Goal: Navigation & Orientation: Find specific page/section

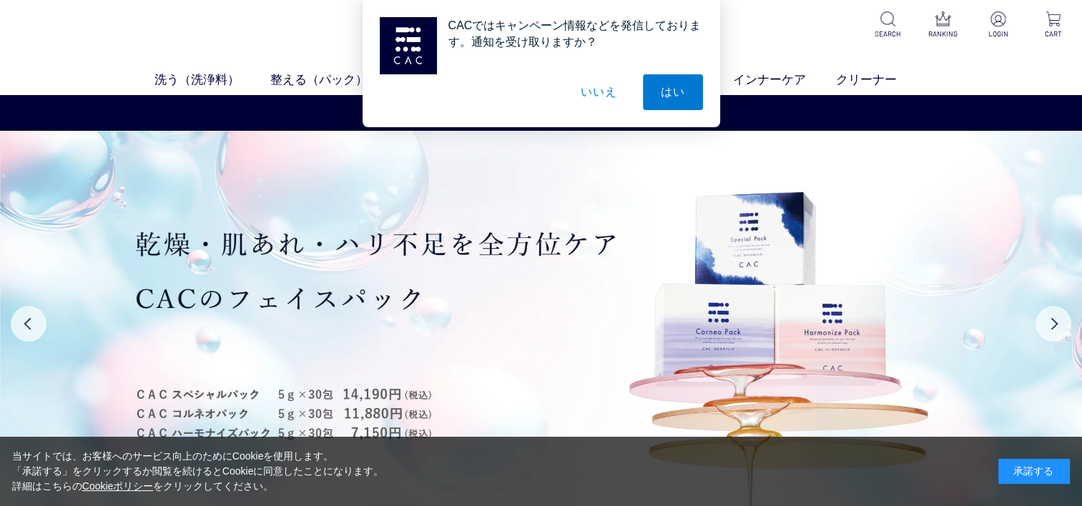
click at [600, 88] on button "いいえ" at bounding box center [599, 92] width 72 height 36
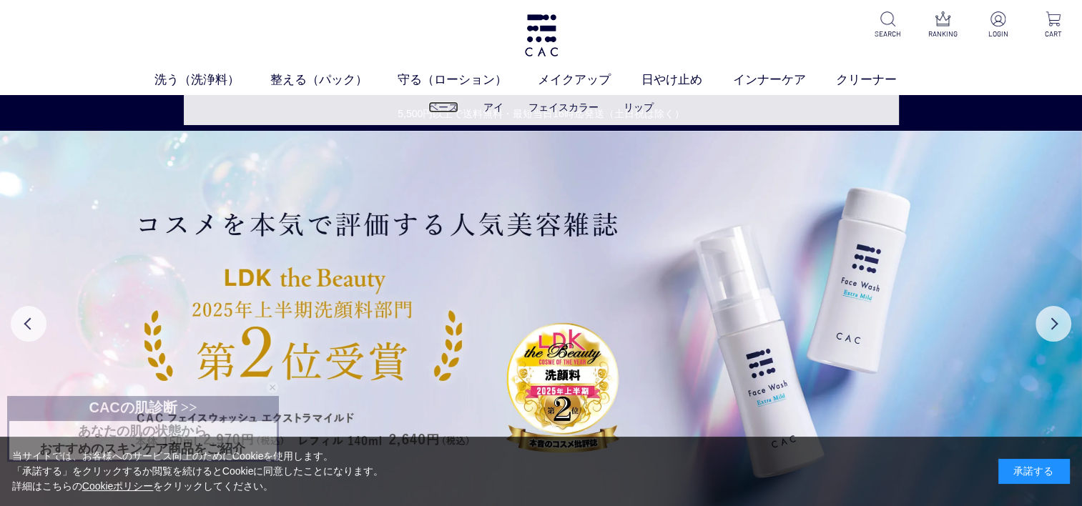
click at [449, 106] on link "ベース" at bounding box center [443, 107] width 30 height 11
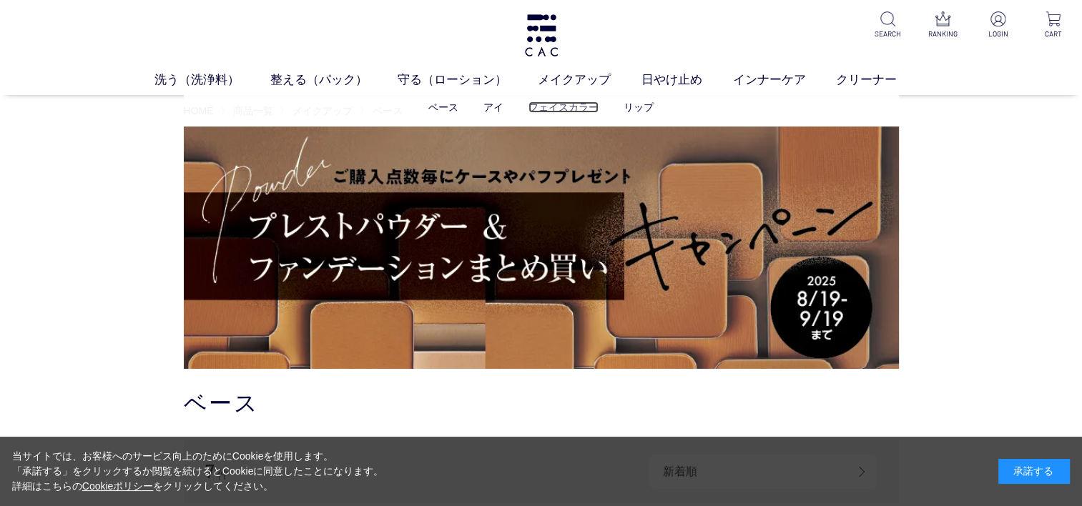
click at [561, 106] on link "フェイスカラー" at bounding box center [563, 107] width 70 height 11
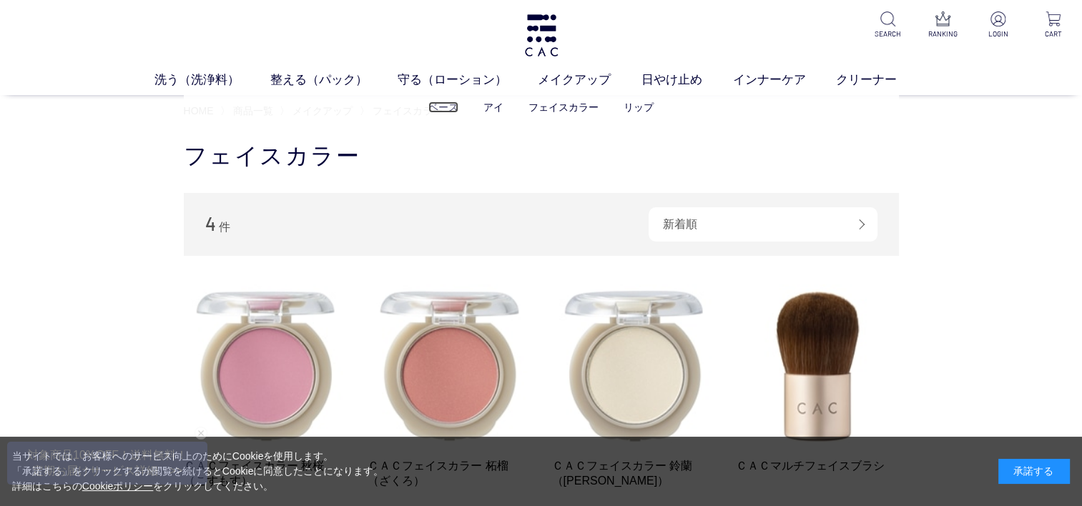
click at [443, 107] on link "ベース" at bounding box center [443, 107] width 30 height 11
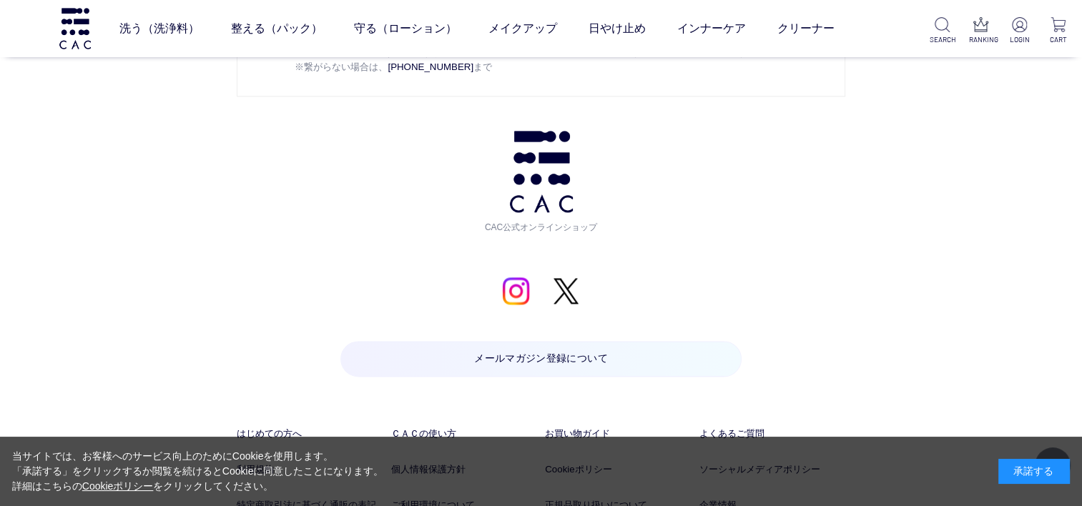
scroll to position [1573, 0]
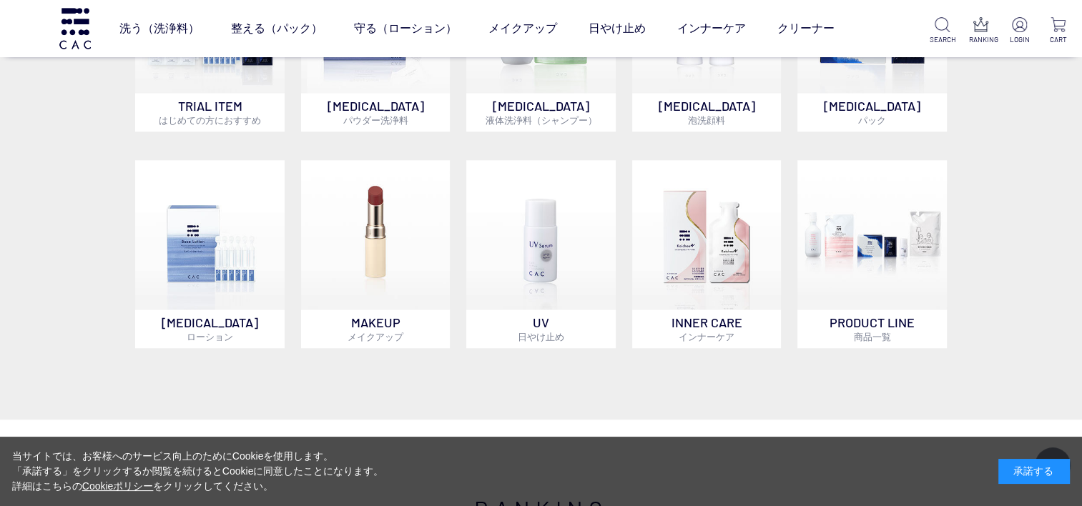
scroll to position [1144, 0]
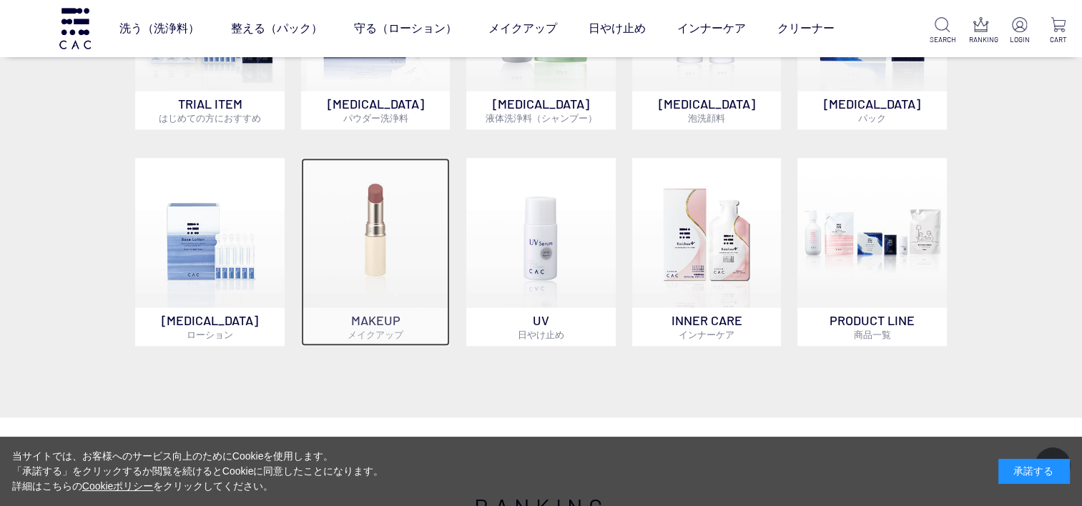
click at [343, 286] on img at bounding box center [375, 232] width 149 height 149
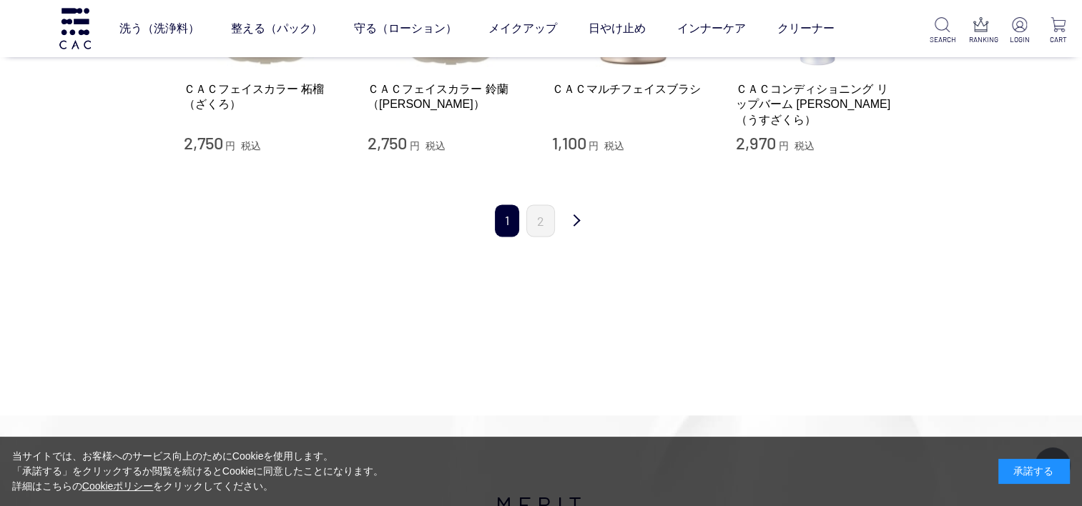
scroll to position [1931, 0]
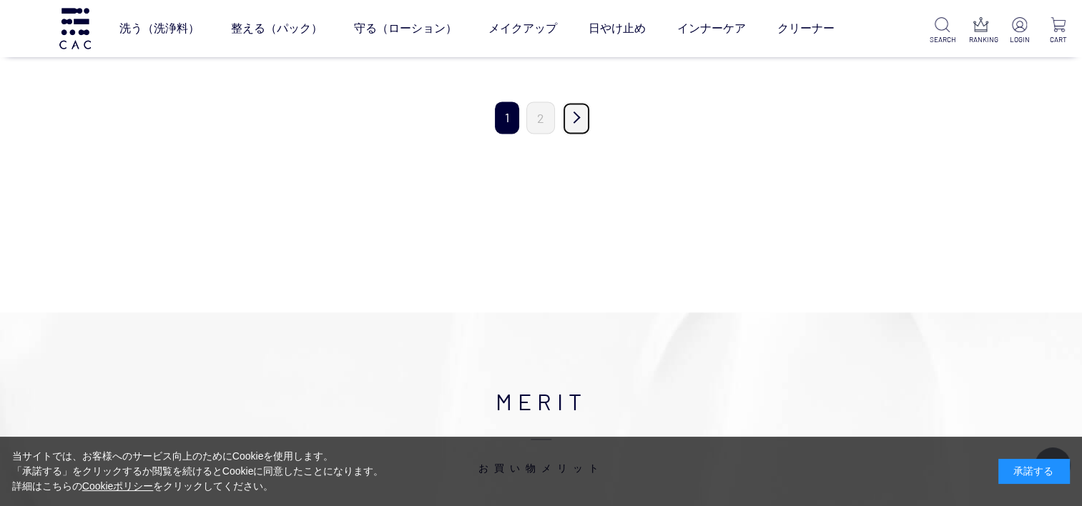
click at [569, 103] on link "次" at bounding box center [576, 119] width 29 height 34
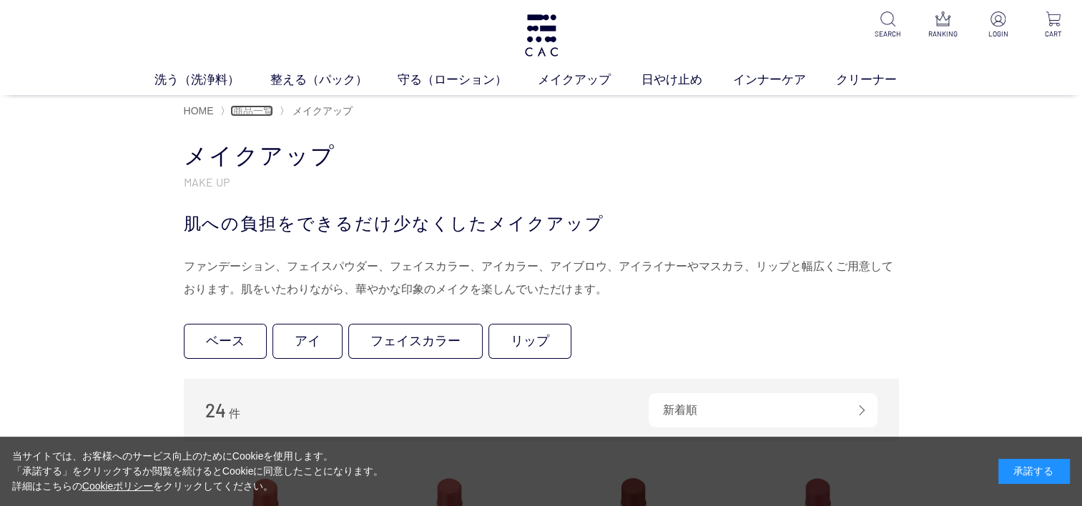
click at [257, 112] on span "商品一覧" at bounding box center [253, 110] width 40 height 11
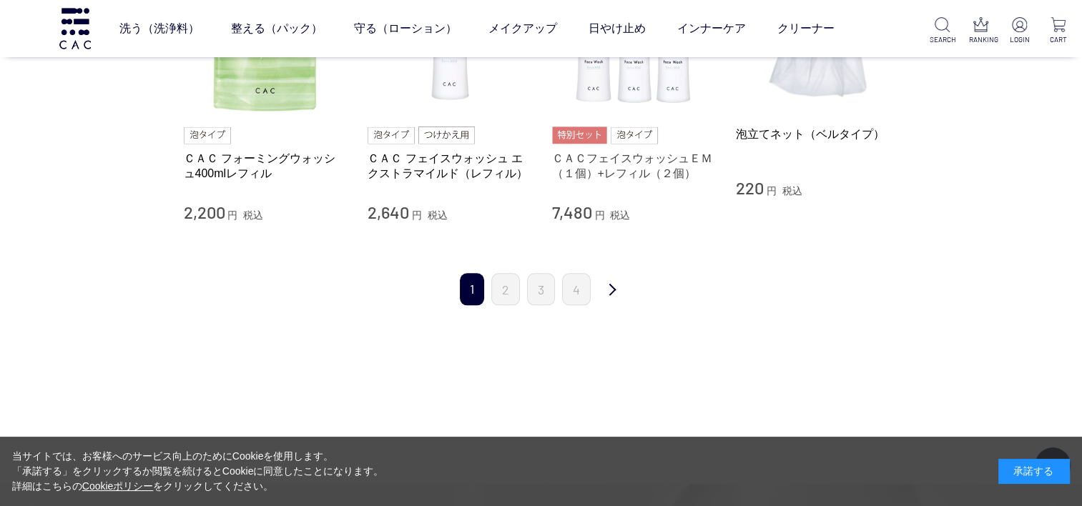
scroll to position [1502, 0]
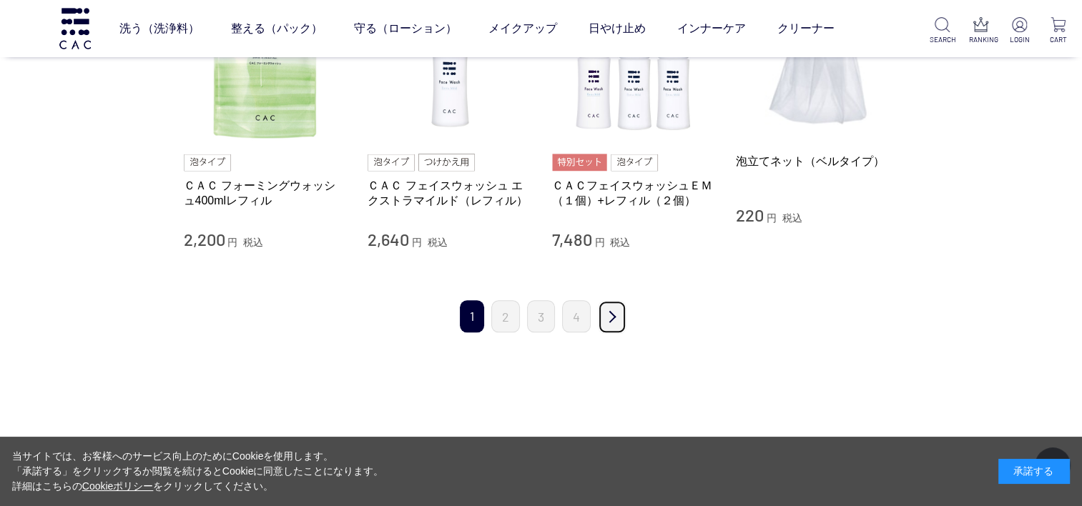
click at [610, 320] on link "次" at bounding box center [612, 317] width 29 height 34
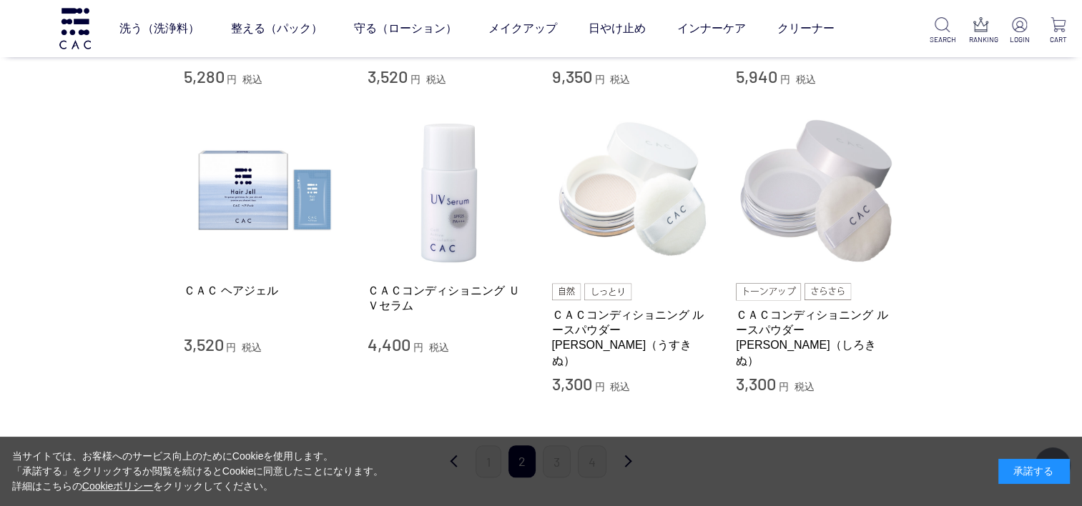
scroll to position [1502, 0]
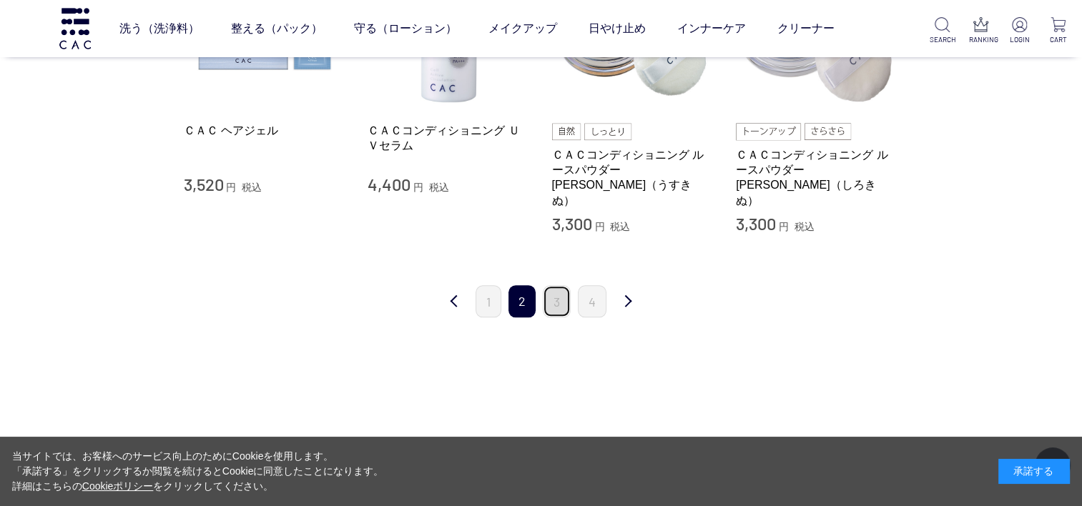
click at [558, 292] on link "3" at bounding box center [557, 301] width 28 height 32
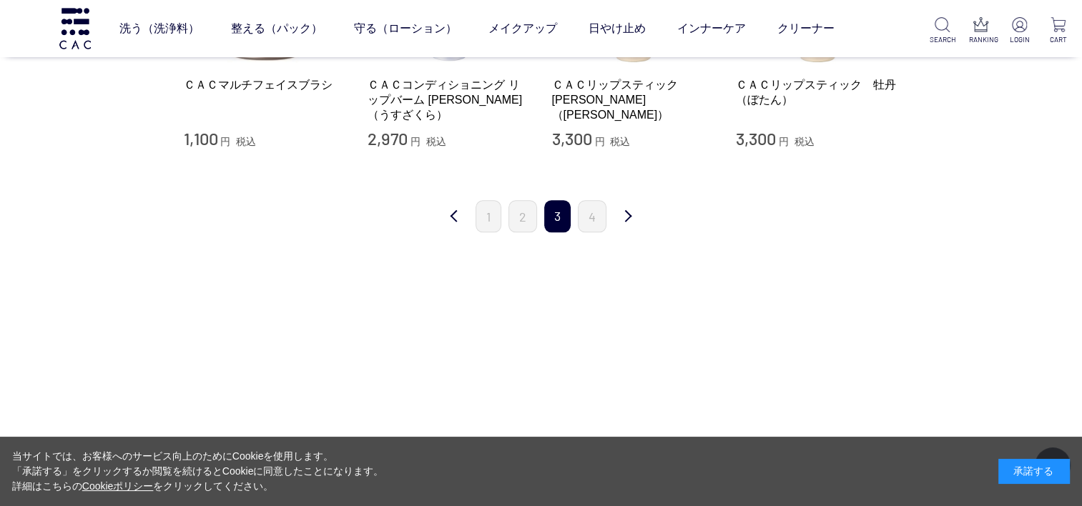
scroll to position [1502, 0]
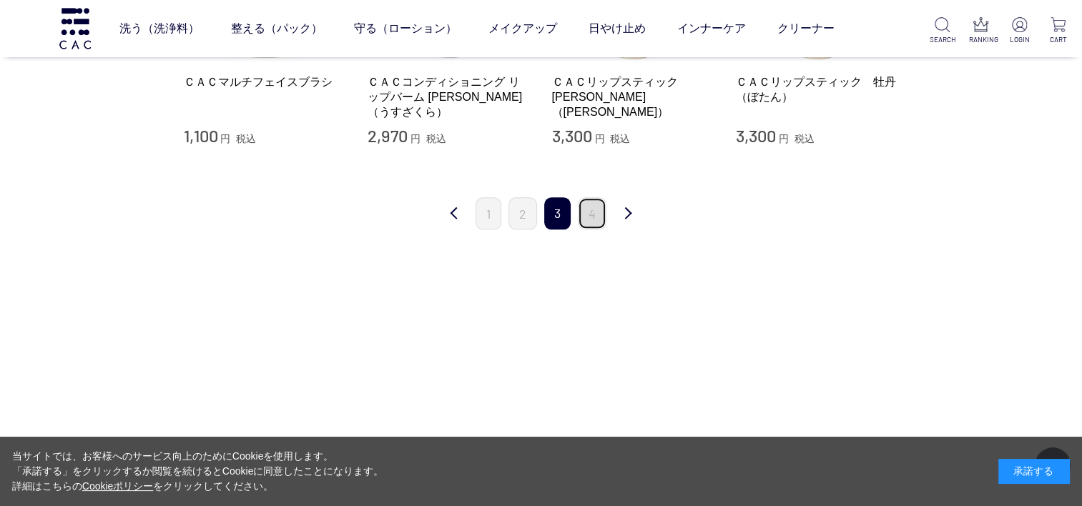
click at [591, 217] on link "4" at bounding box center [592, 213] width 29 height 32
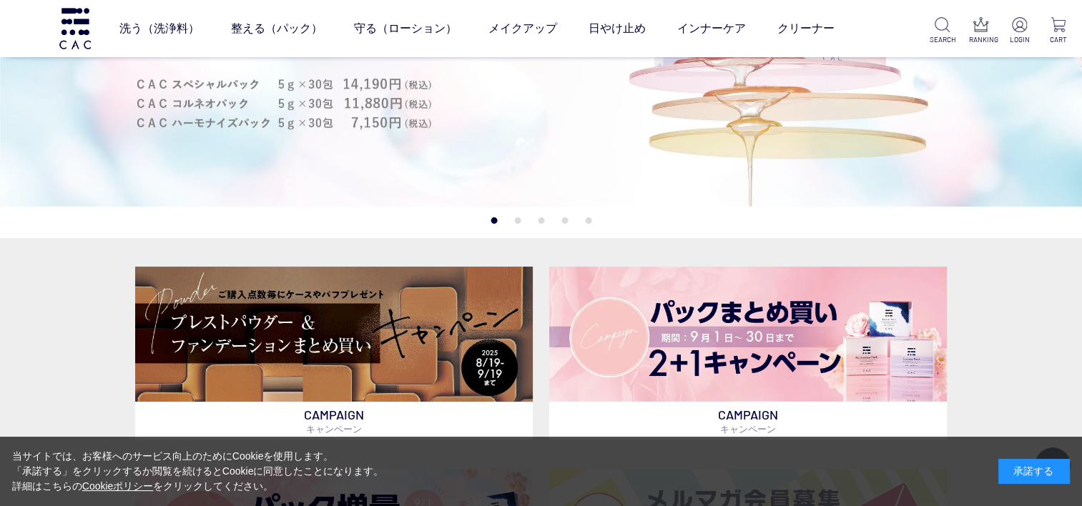
scroll to position [358, 0]
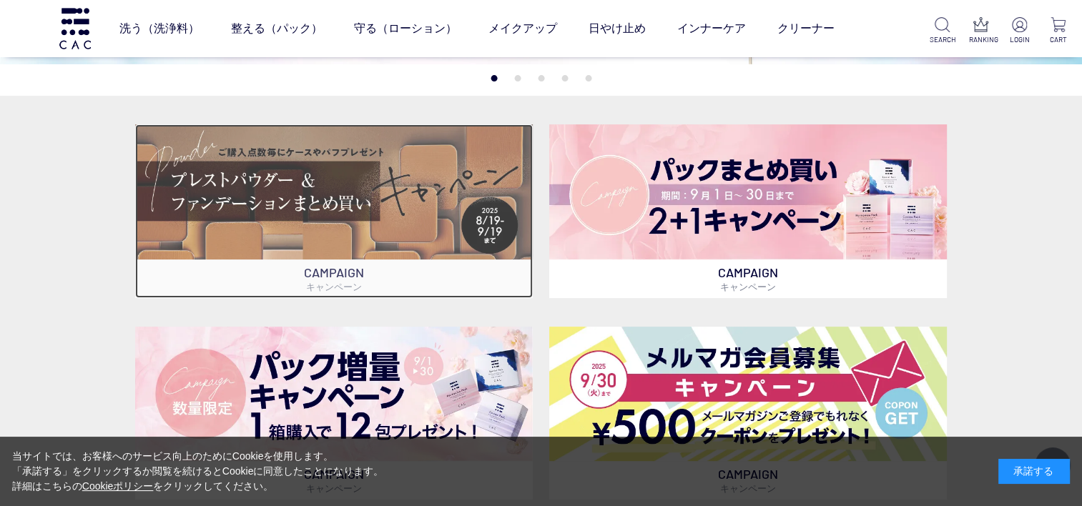
click at [255, 198] on img at bounding box center [334, 191] width 398 height 135
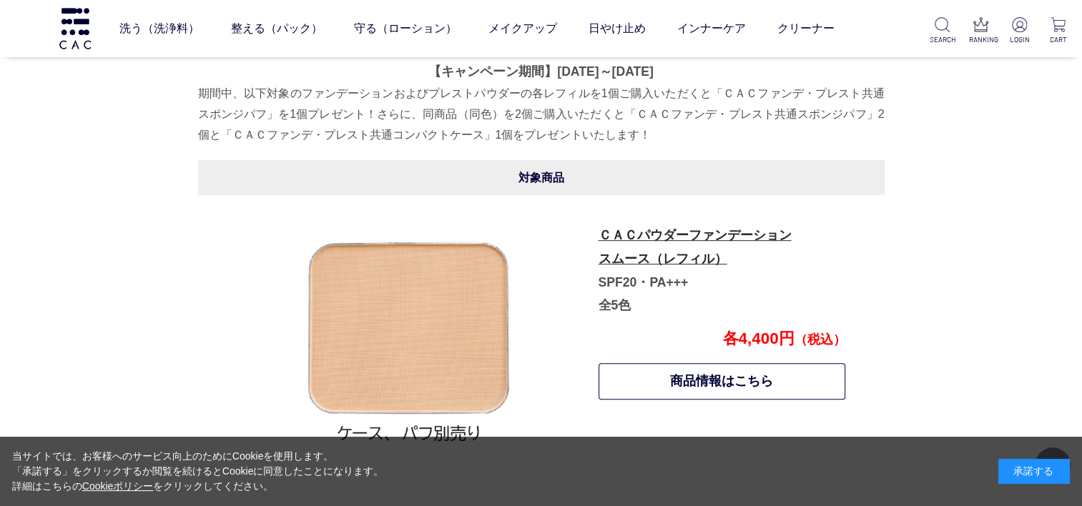
scroll to position [636, 0]
